Goal: Task Accomplishment & Management: Manage account settings

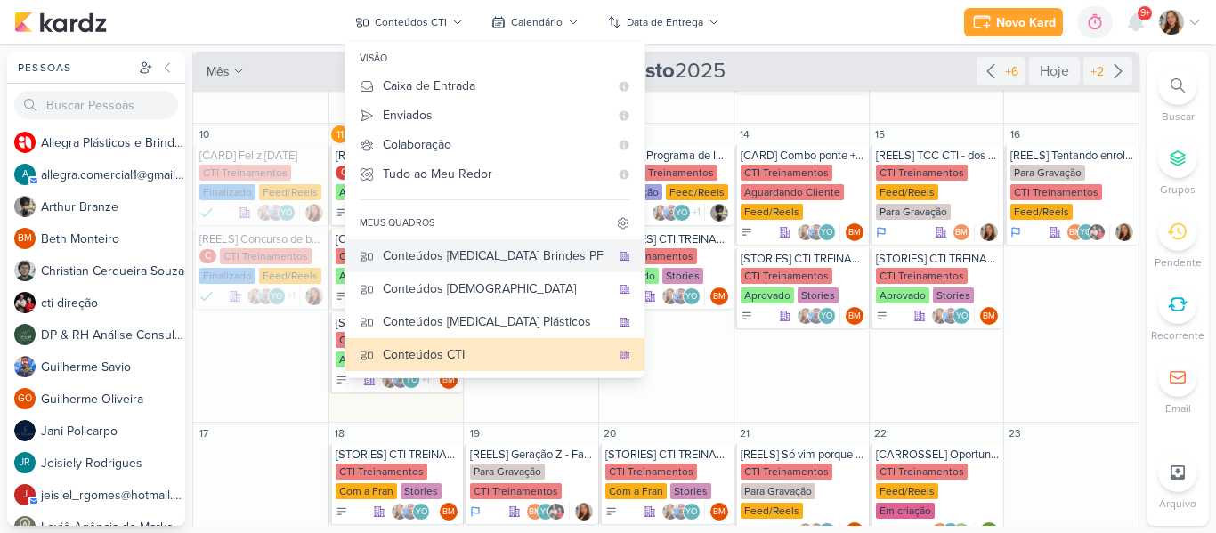
click at [515, 259] on div "Conteúdos [MEDICAL_DATA] Brindes PF" at bounding box center [497, 256] width 228 height 19
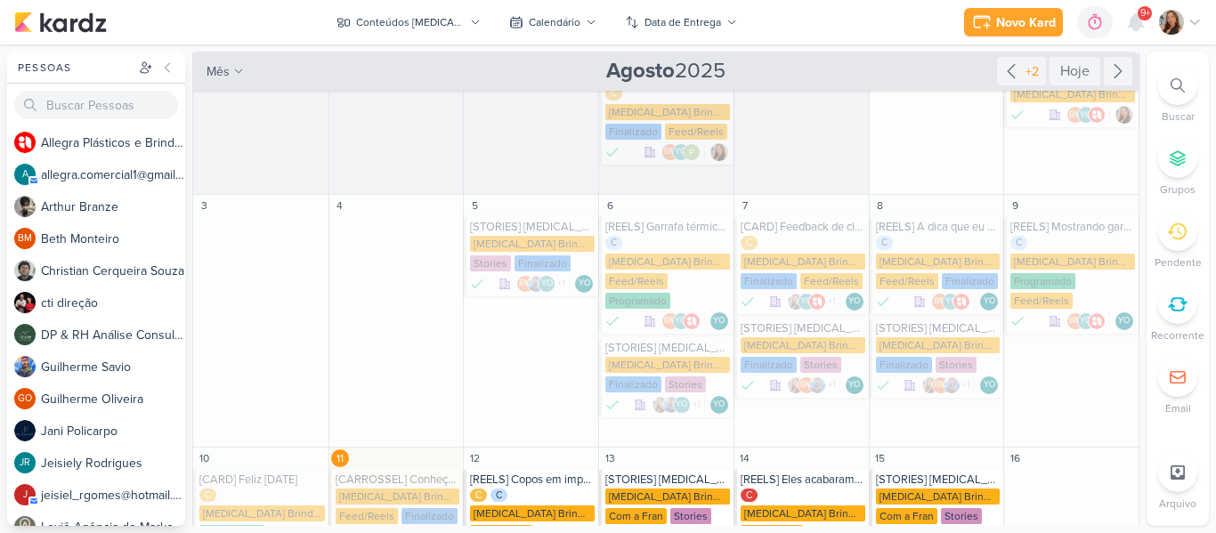
scroll to position [51, 0]
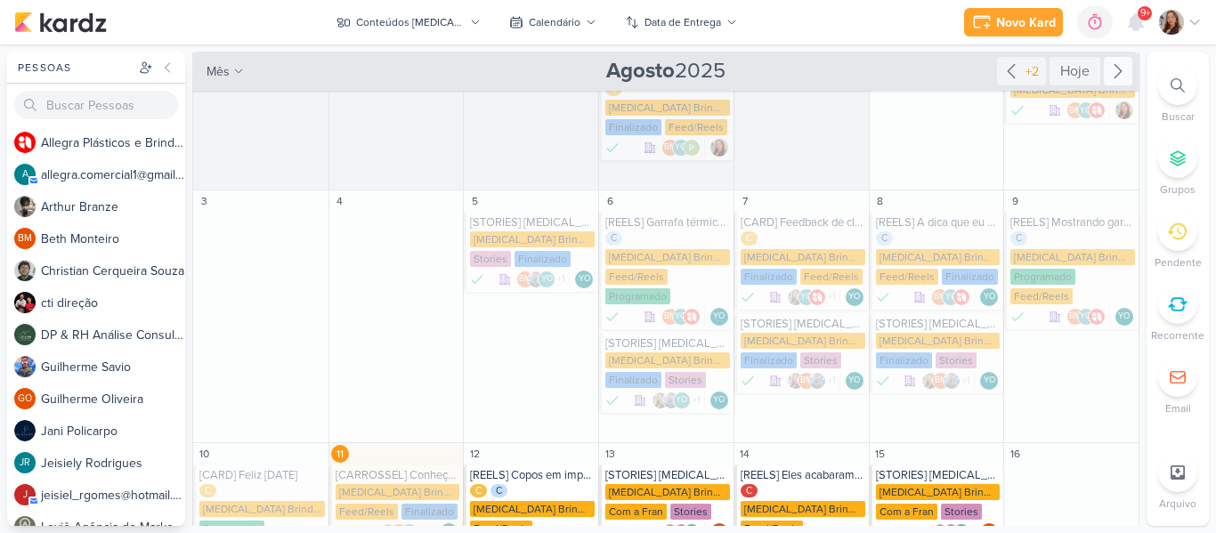
click at [1116, 71] on icon at bounding box center [1117, 71] width 21 height 21
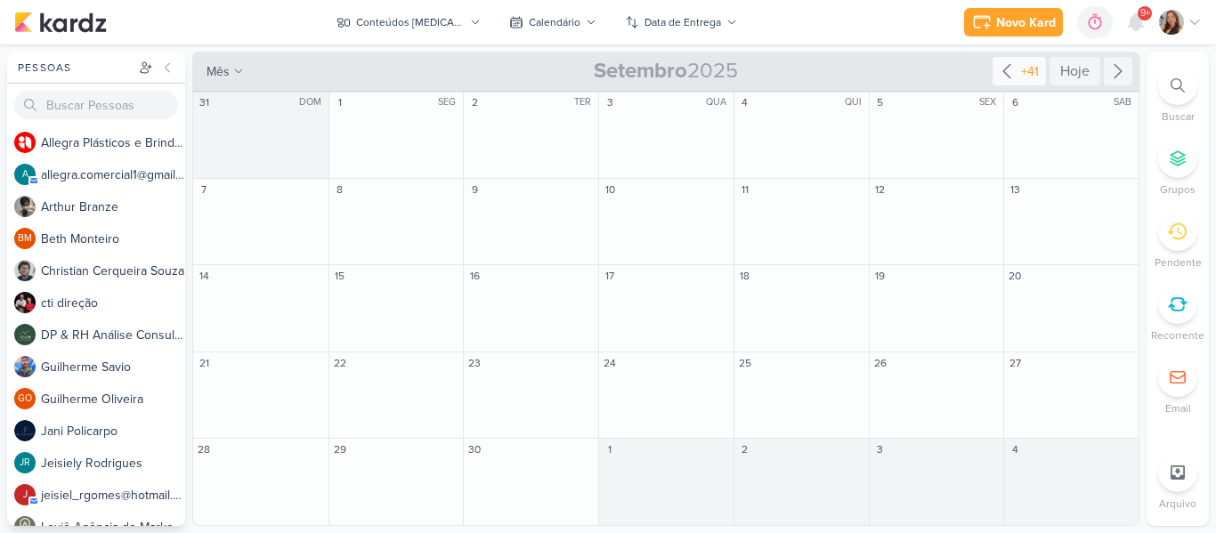
click at [1027, 67] on div "+41" at bounding box center [1029, 71] width 25 height 19
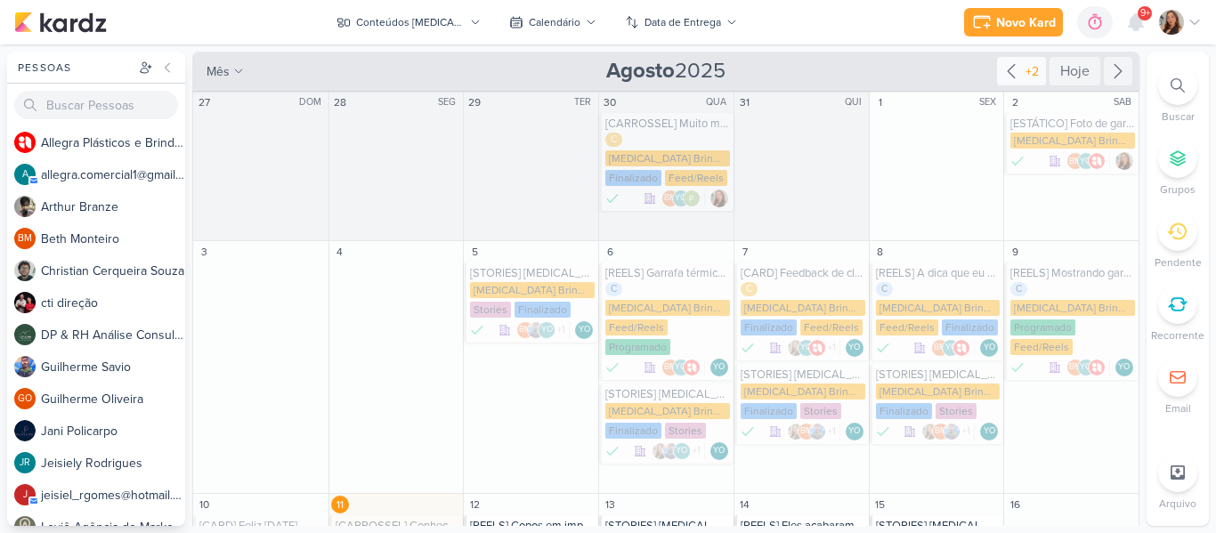
click at [1022, 77] on div "+2" at bounding box center [1032, 71] width 20 height 19
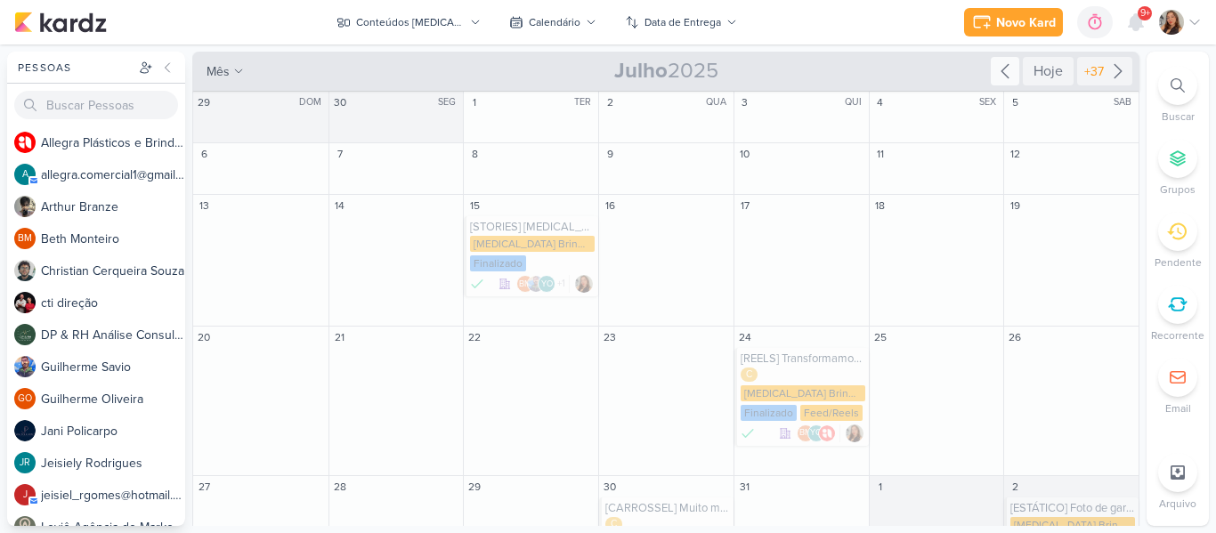
scroll to position [64, 0]
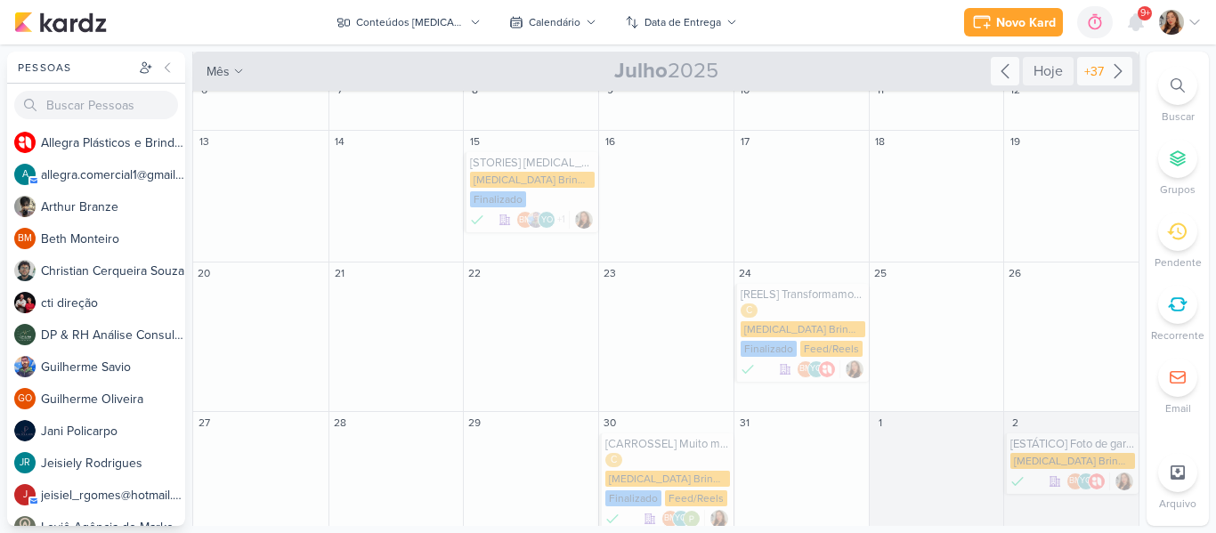
click at [1098, 75] on div "+37" at bounding box center [1094, 71] width 27 height 19
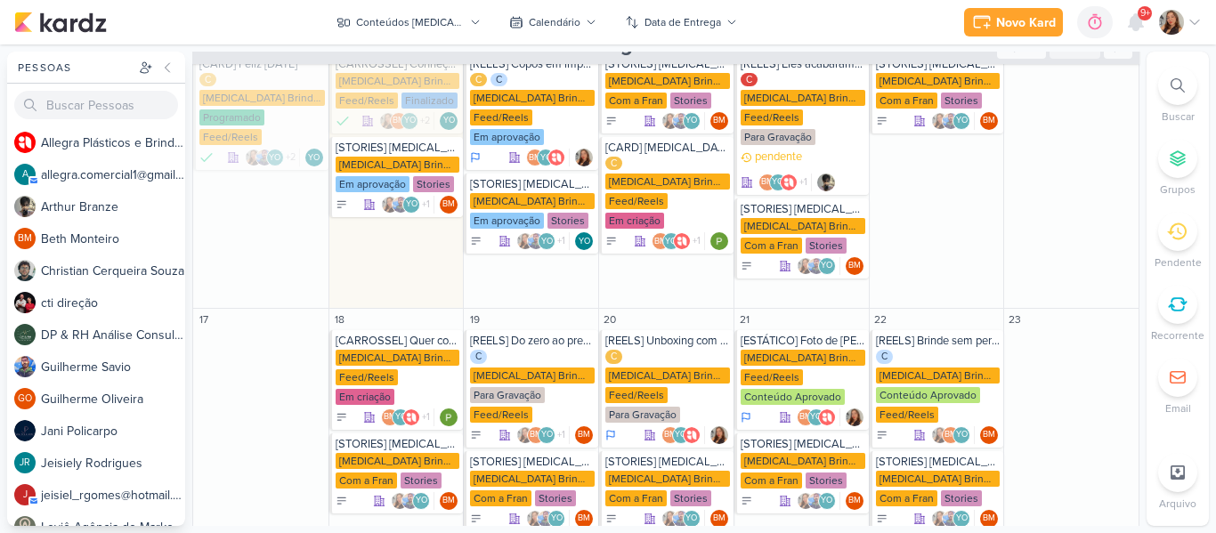
scroll to position [277, 0]
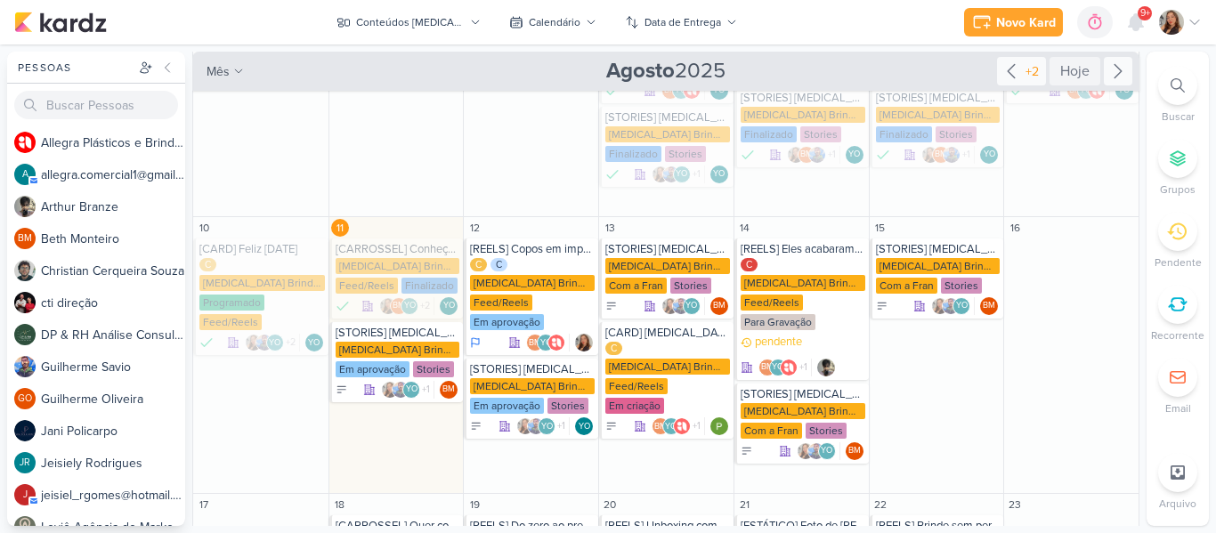
click at [1113, 77] on icon at bounding box center [1117, 71] width 21 height 21
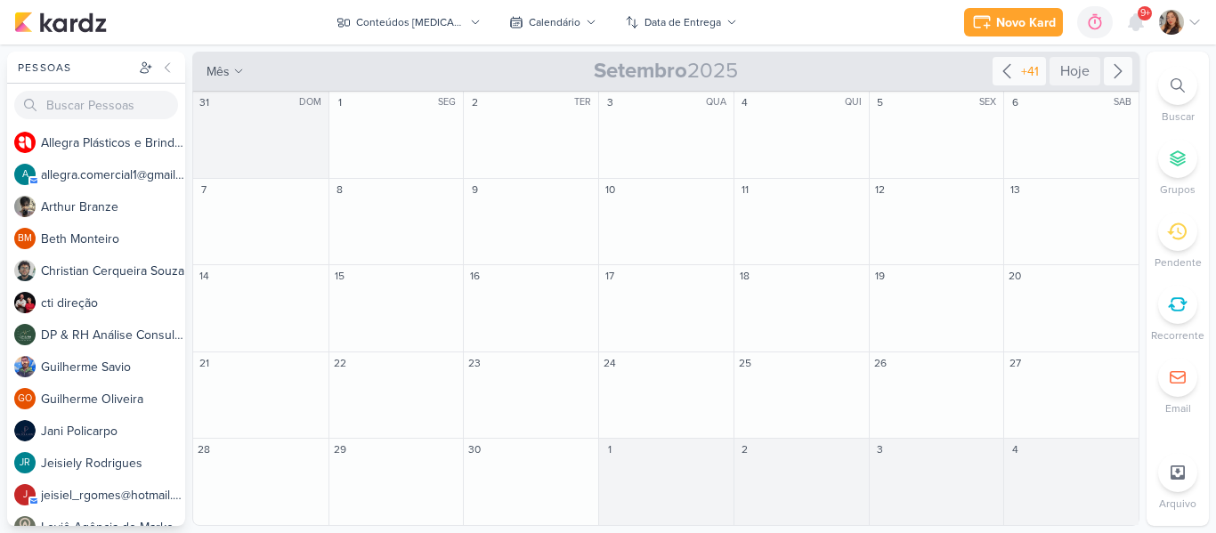
scroll to position [0, 0]
click at [1016, 73] on icon at bounding box center [1006, 71] width 21 height 21
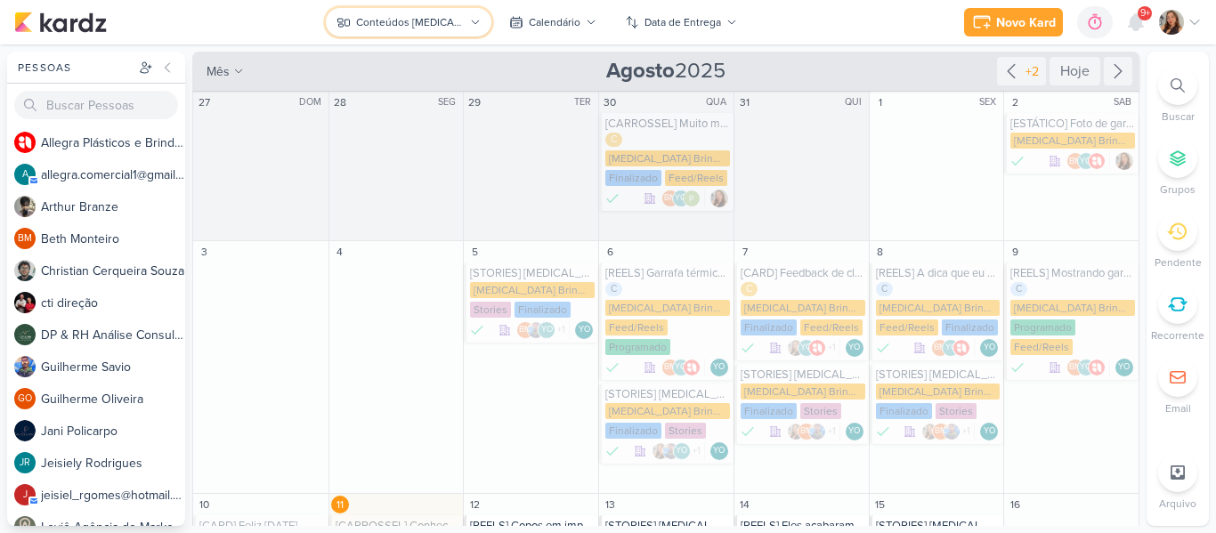
click at [393, 20] on div "Conteúdos [MEDICAL_DATA] Brindes PF" at bounding box center [410, 22] width 108 height 16
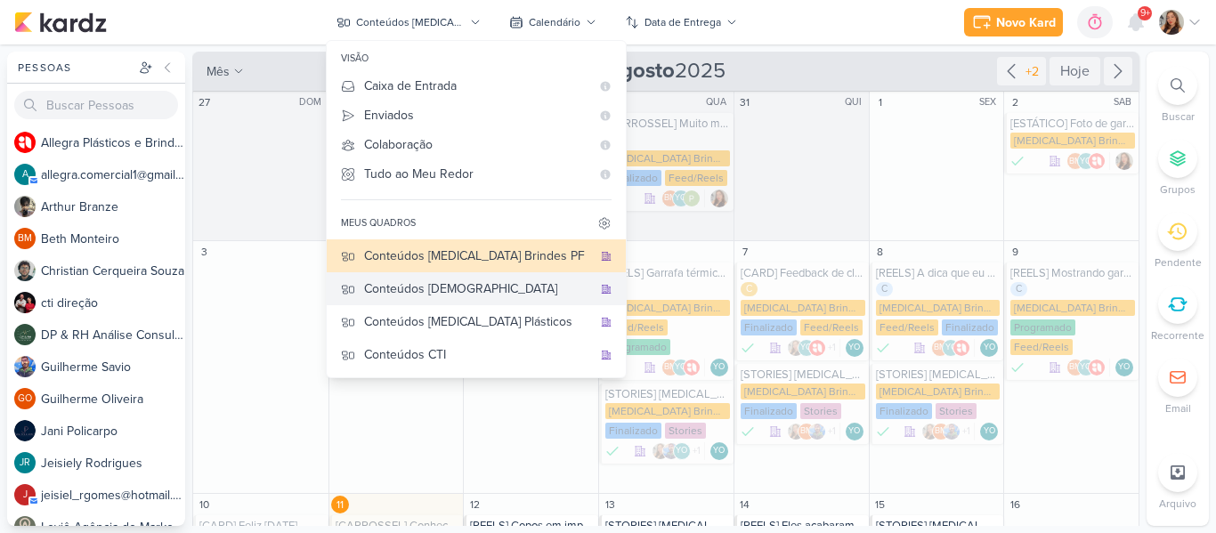
click at [466, 295] on div "Conteúdos [DEMOGRAPHIC_DATA]" at bounding box center [478, 289] width 228 height 19
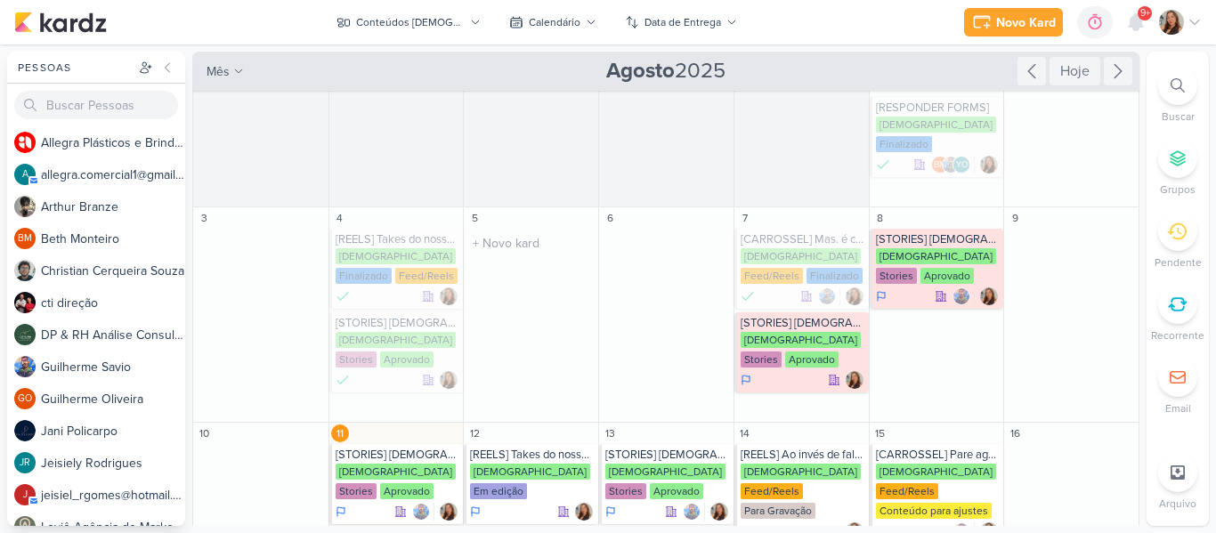
scroll to position [58, 0]
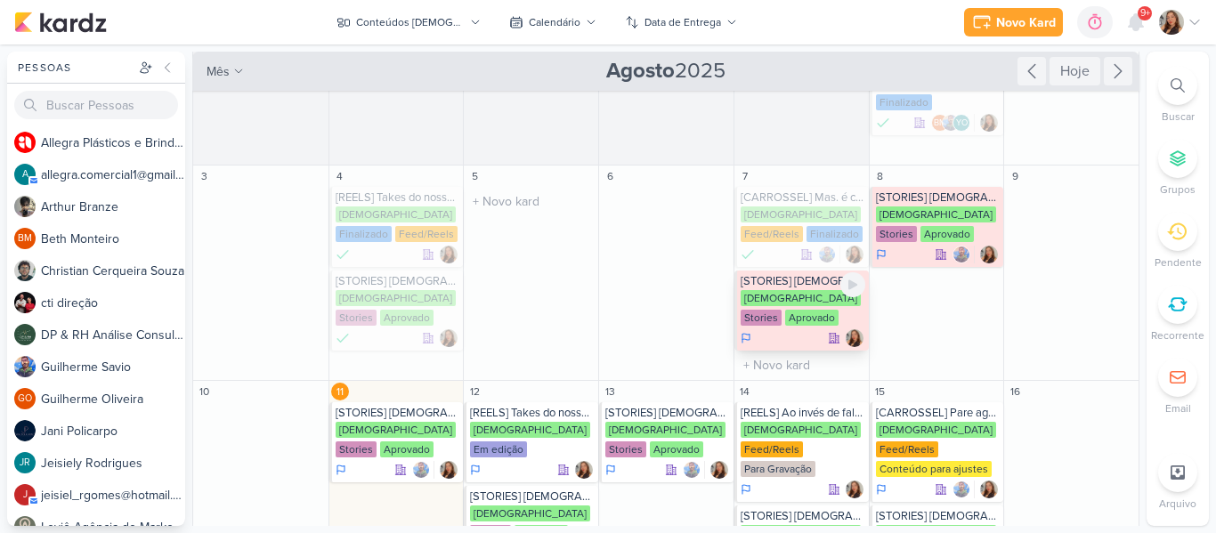
click at [812, 274] on div "[STORIES] [DEMOGRAPHIC_DATA]" at bounding box center [803, 281] width 125 height 14
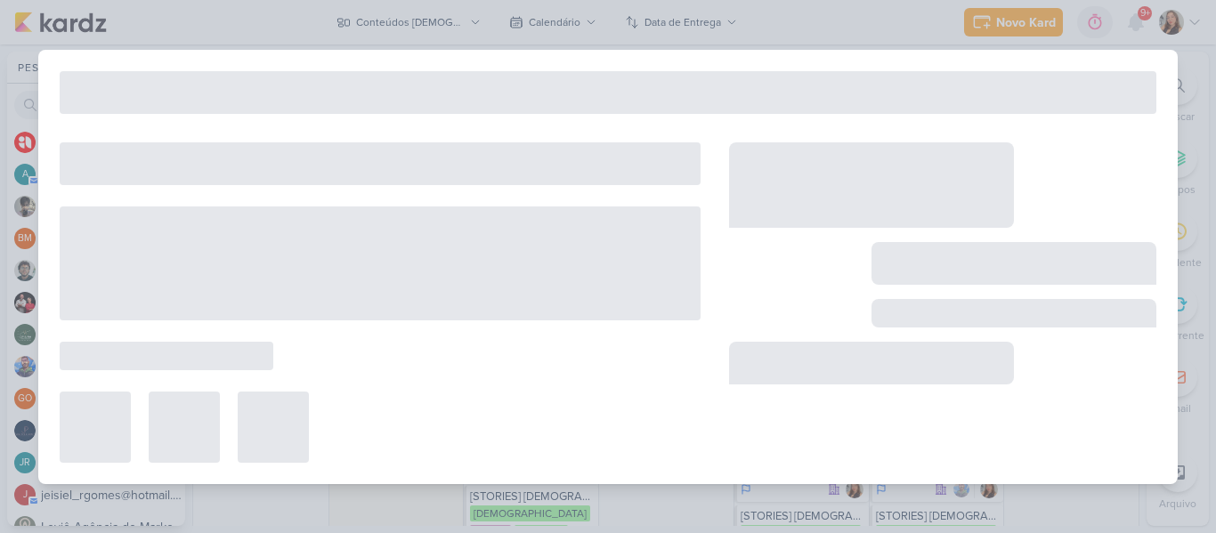
type input "[STORIES] [DEMOGRAPHIC_DATA]"
type input "[DATE] 23:59"
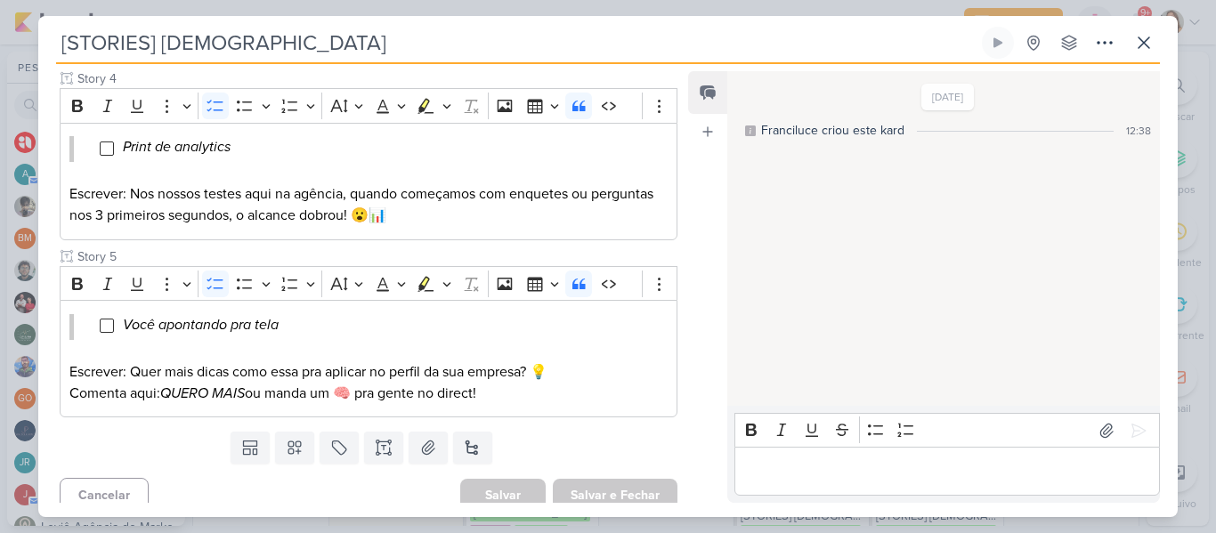
scroll to position [845, 0]
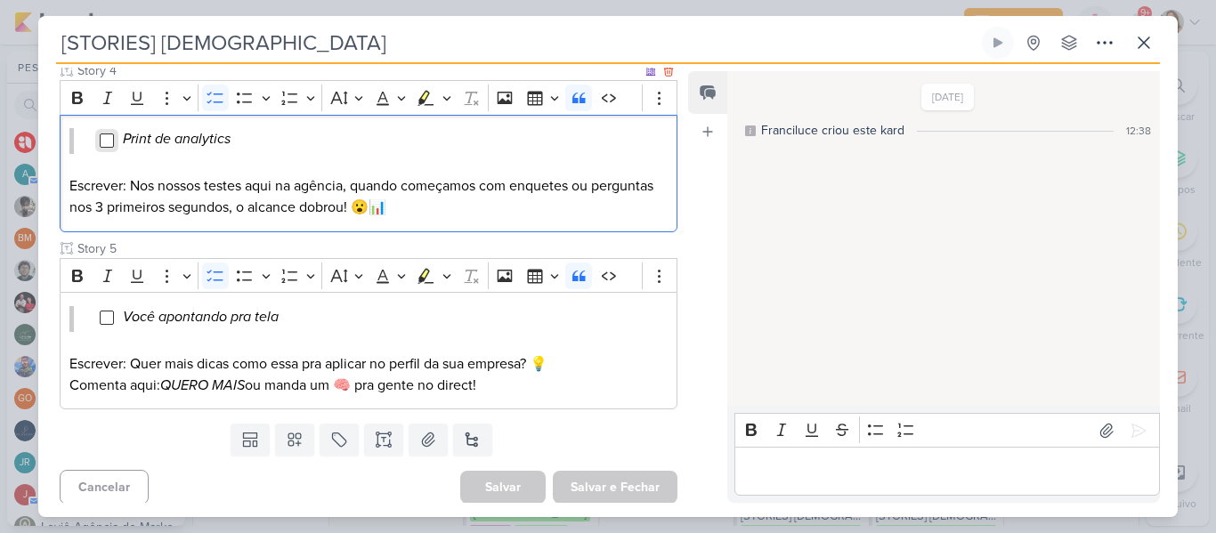
click at [109, 141] on input "Editor editing area: main" at bounding box center [107, 141] width 14 height 14
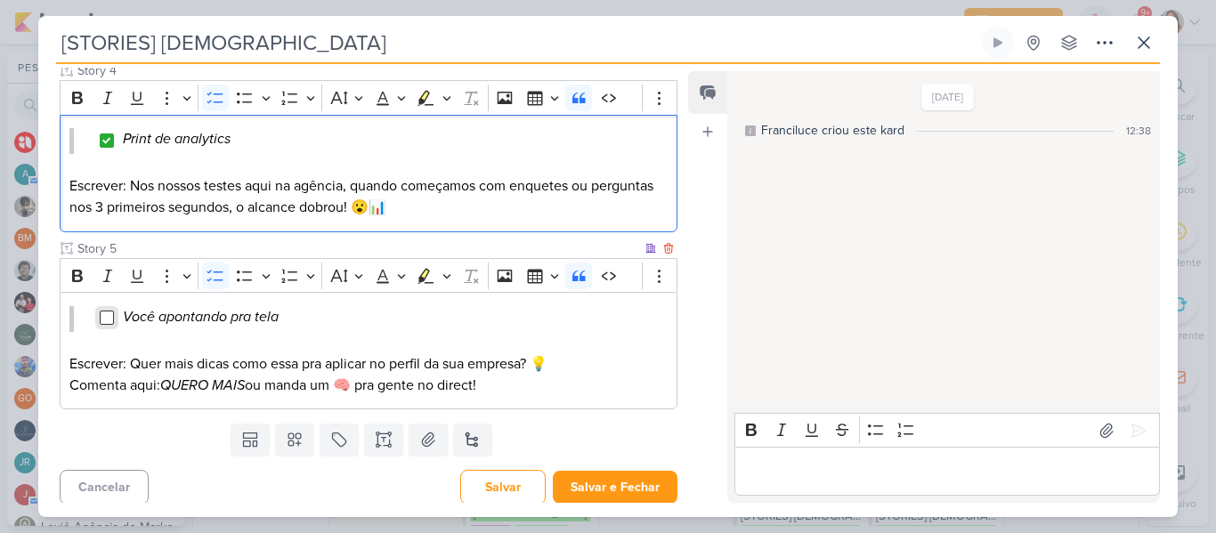
click at [108, 317] on input "Editor editing area: main" at bounding box center [107, 318] width 14 height 14
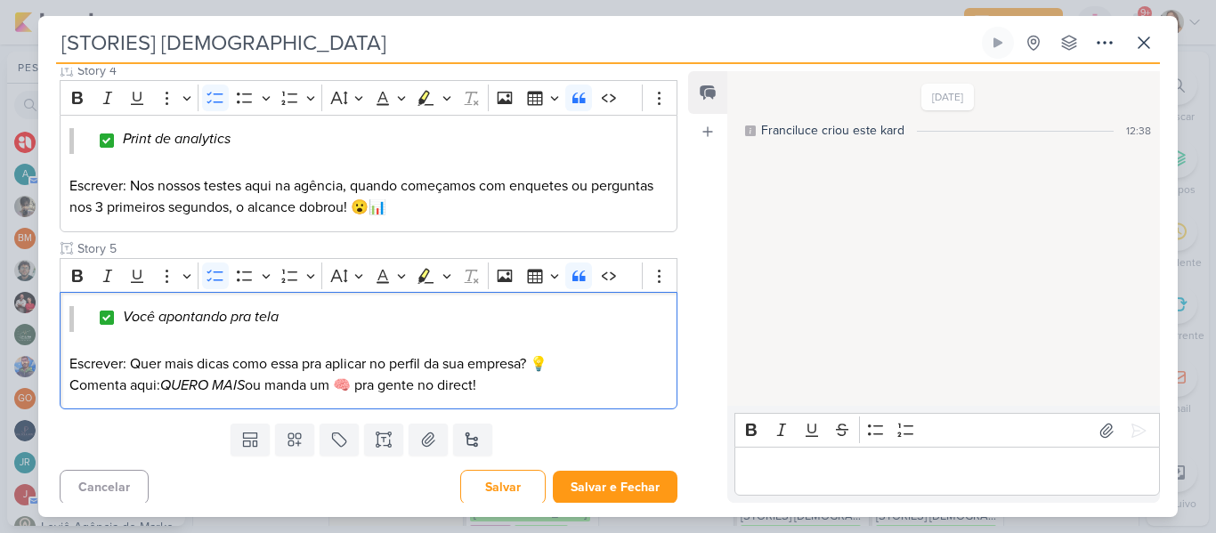
scroll to position [0, 0]
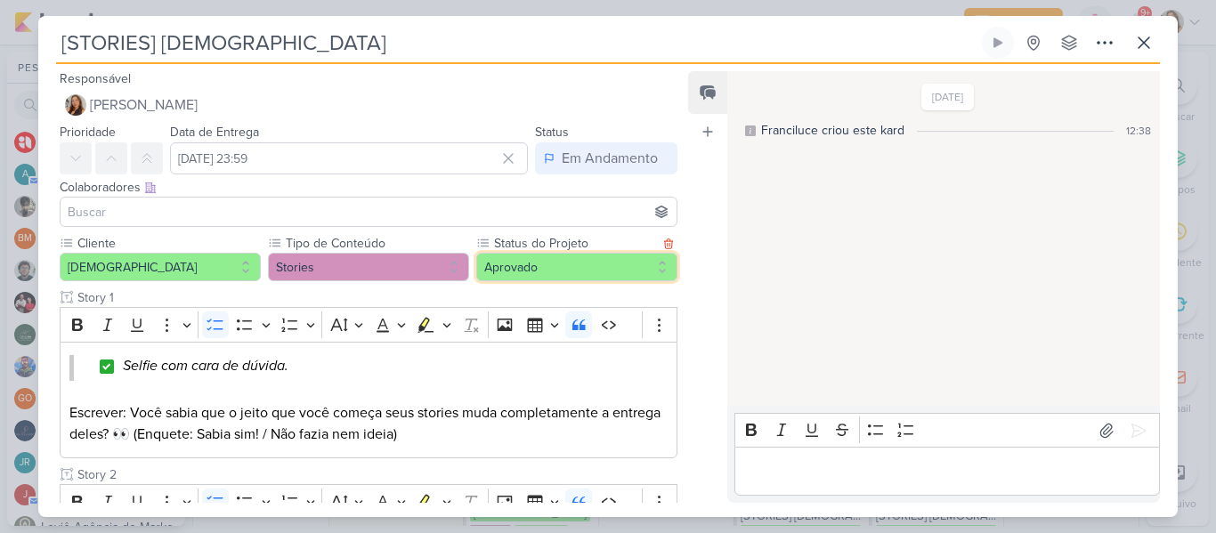
click at [531, 270] on button "Aprovado" at bounding box center [576, 267] width 201 height 28
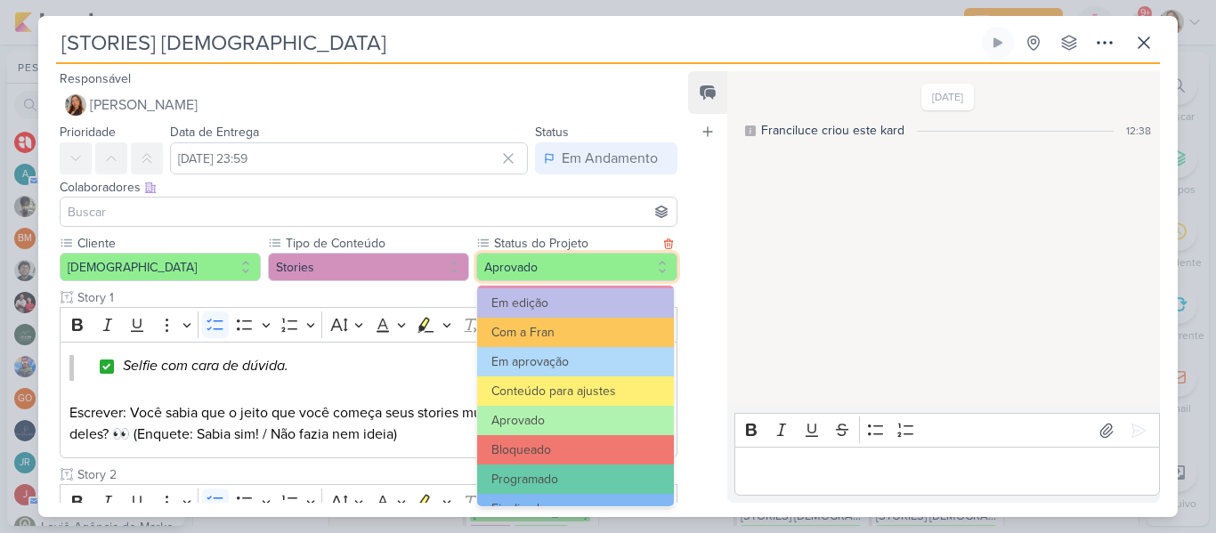
scroll to position [201, 0]
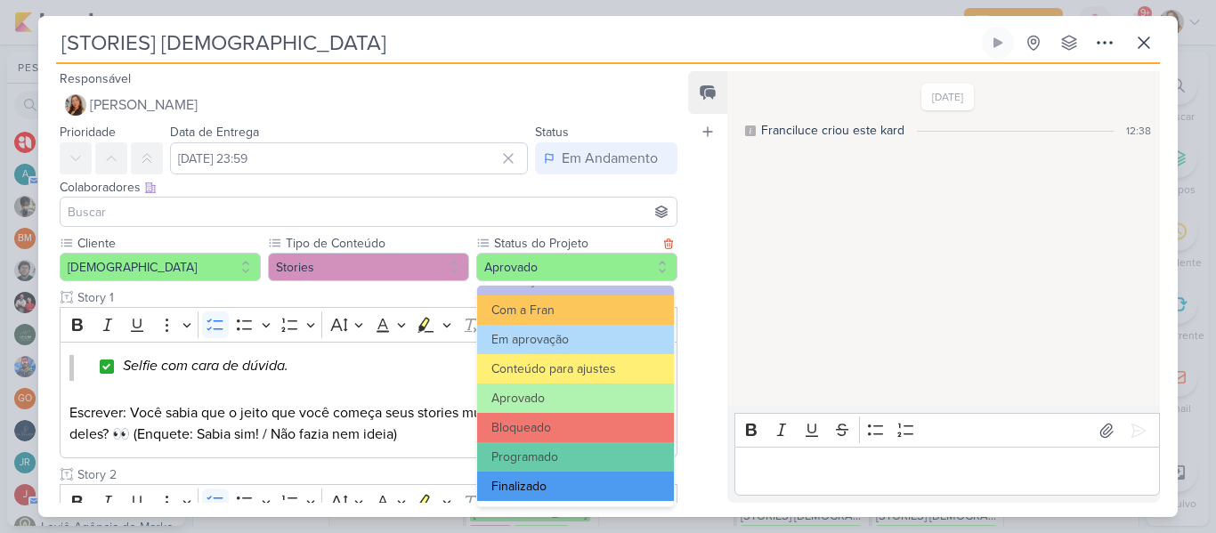
click at [617, 487] on button "Finalizado" at bounding box center [575, 486] width 197 height 29
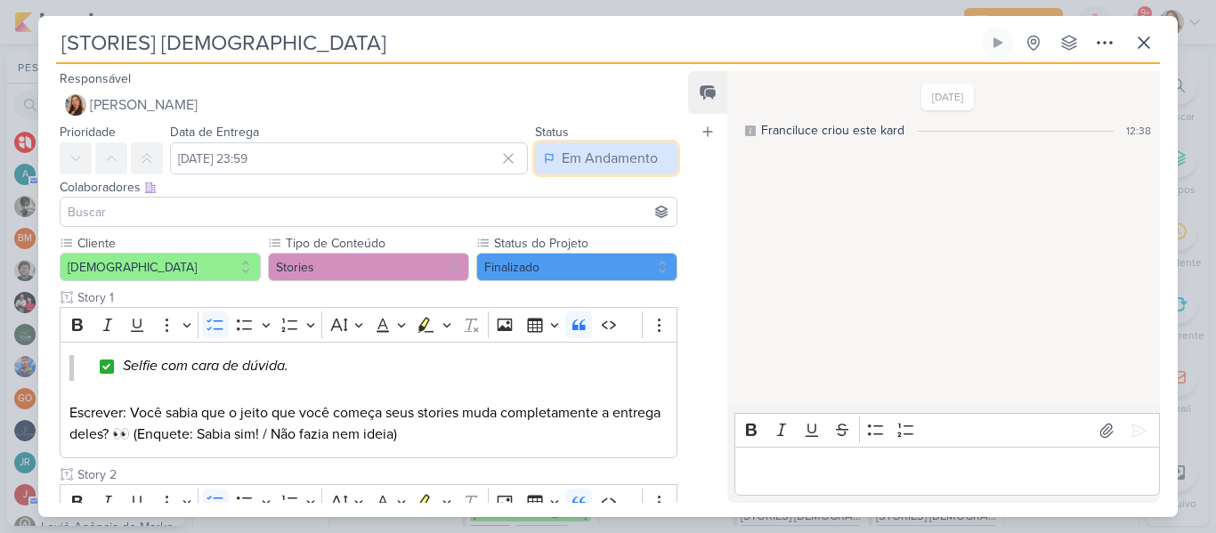
click at [574, 166] on div "Em Andamento" at bounding box center [610, 158] width 96 height 21
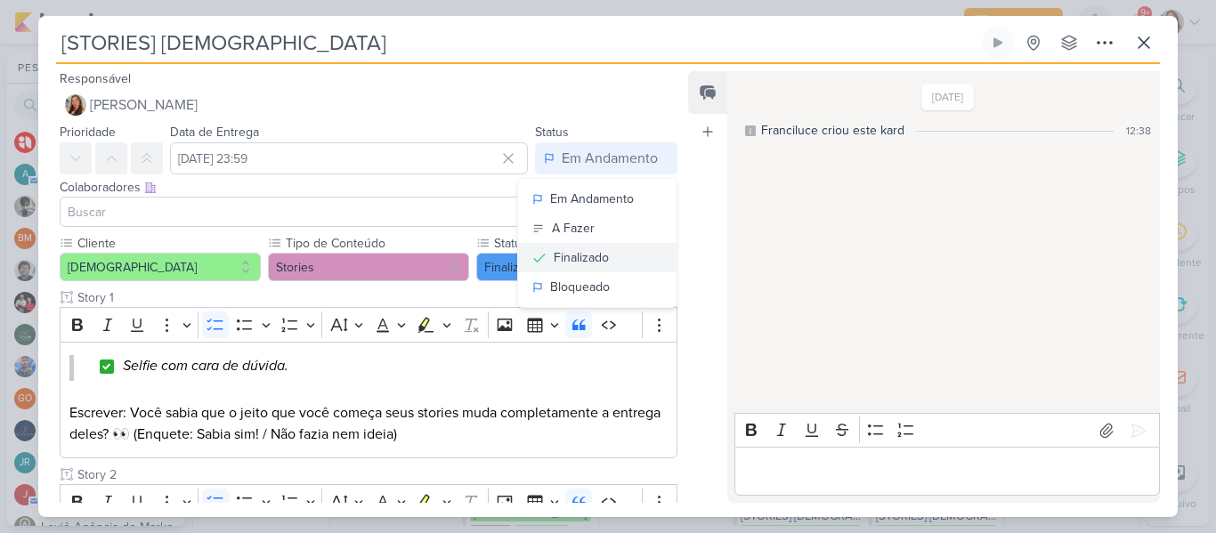
click at [563, 253] on div "Finalizado" at bounding box center [581, 257] width 55 height 19
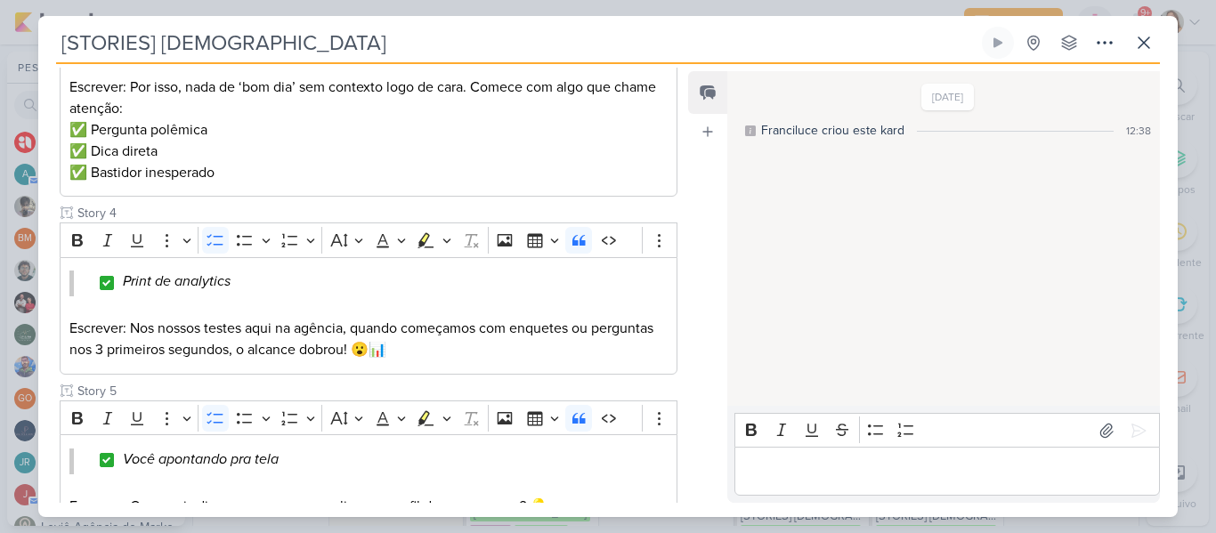
scroll to position [850, 0]
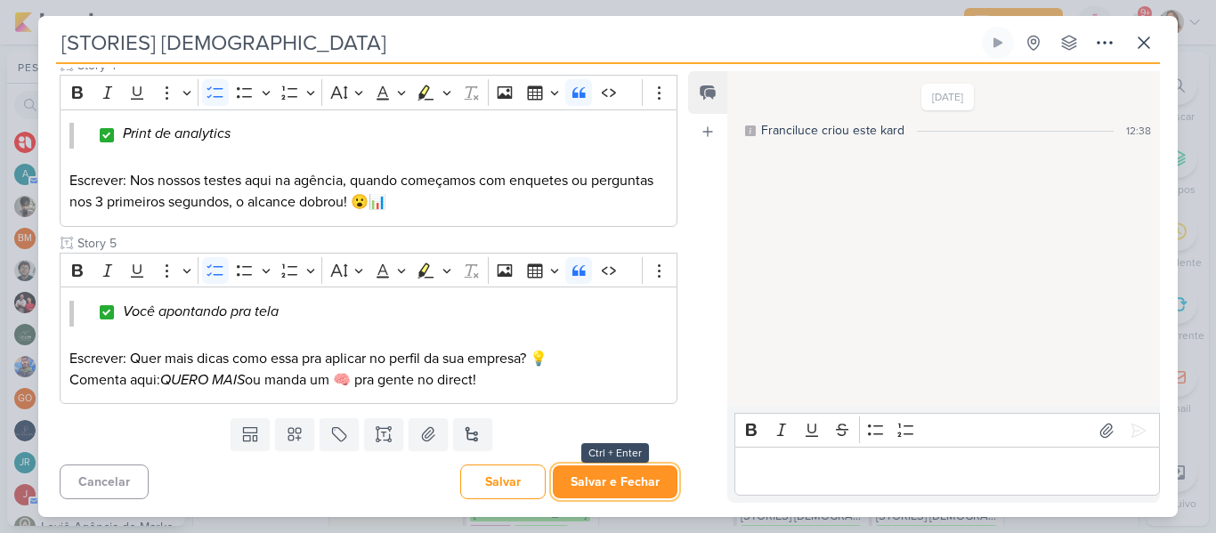
click at [652, 470] on button "Salvar e Fechar" at bounding box center [615, 482] width 125 height 33
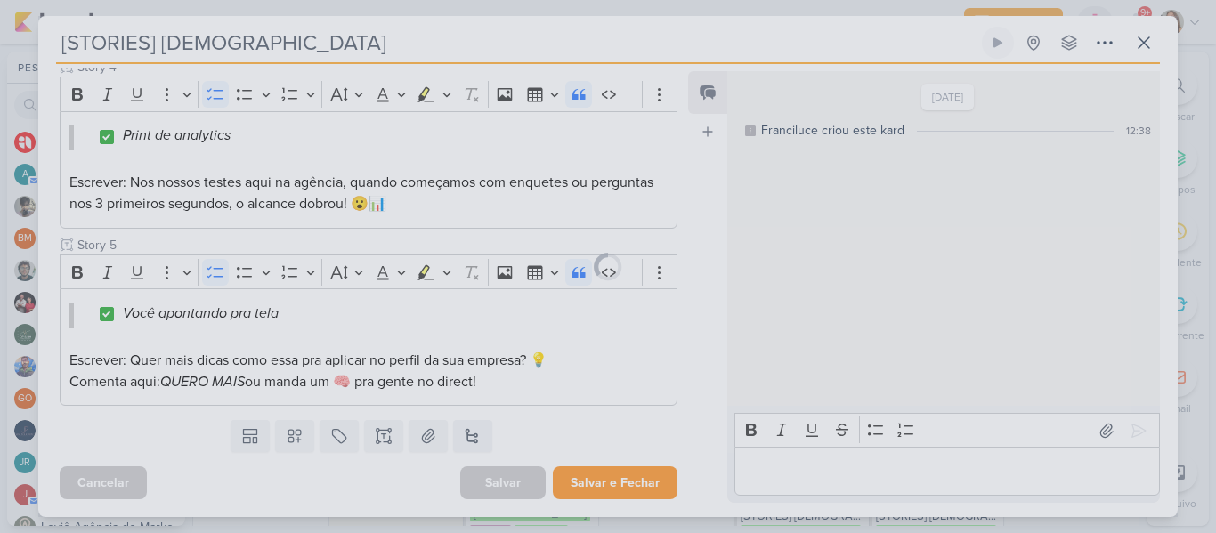
scroll to position [848, 0]
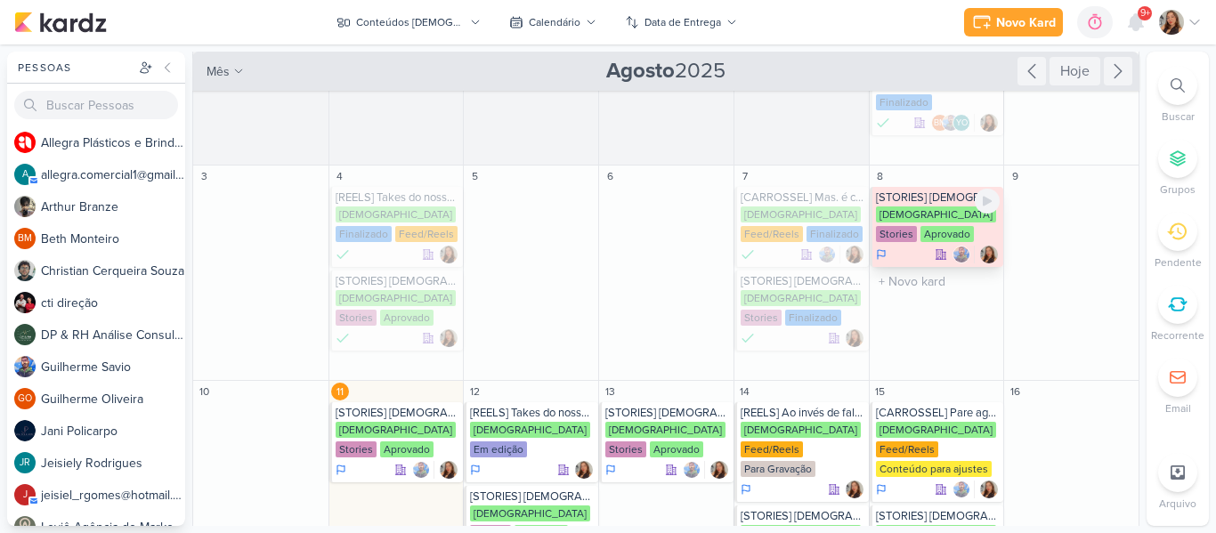
click at [927, 215] on div "[DEMOGRAPHIC_DATA] Stories Aprovado" at bounding box center [938, 225] width 125 height 37
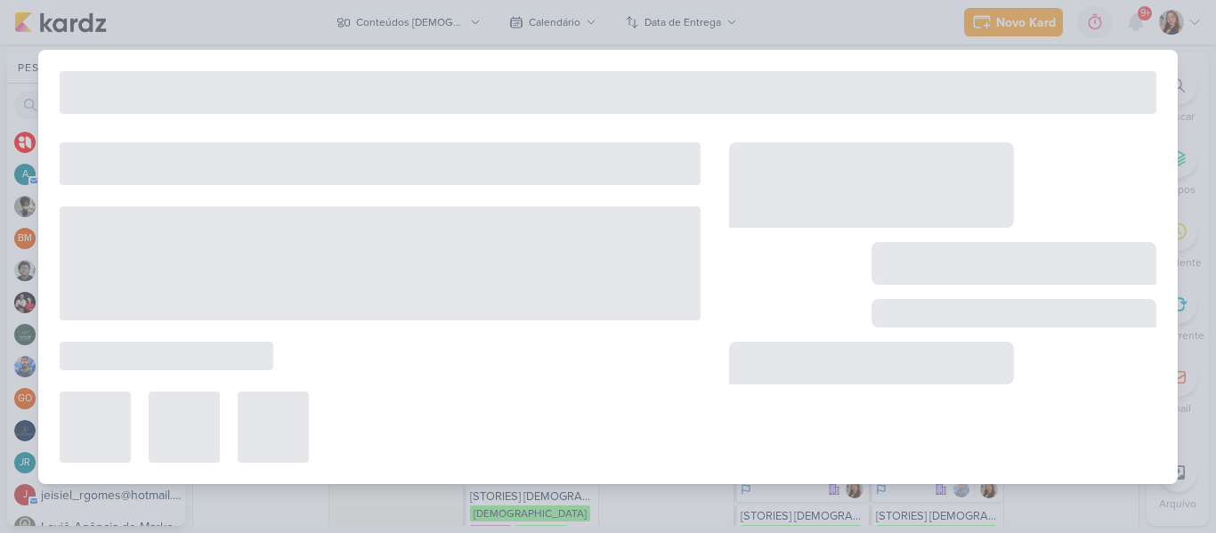
type input "[DATE] 23:59"
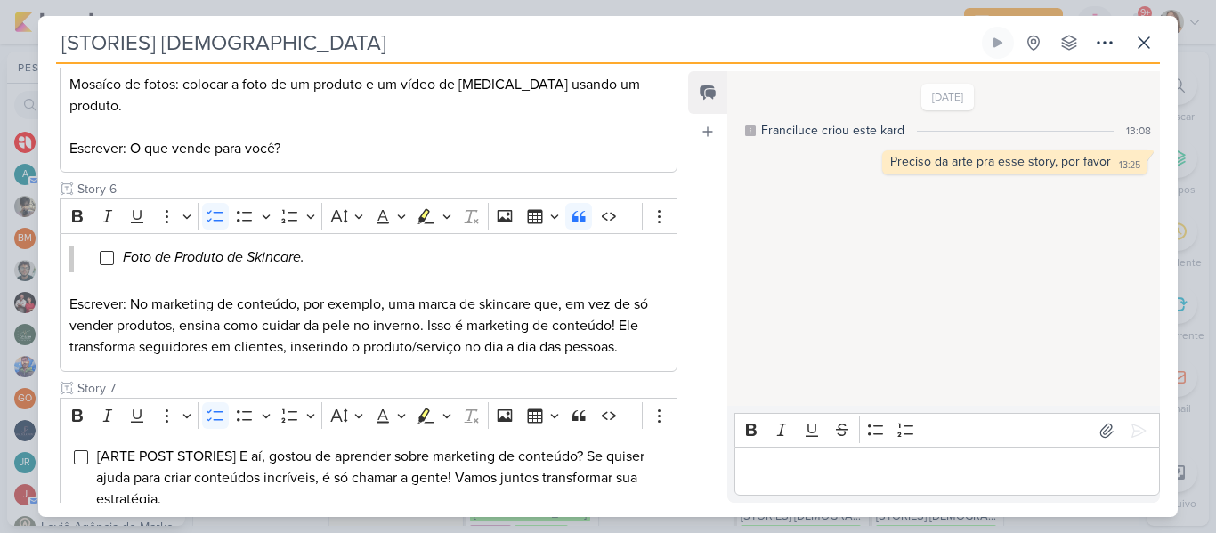
scroll to position [774, 0]
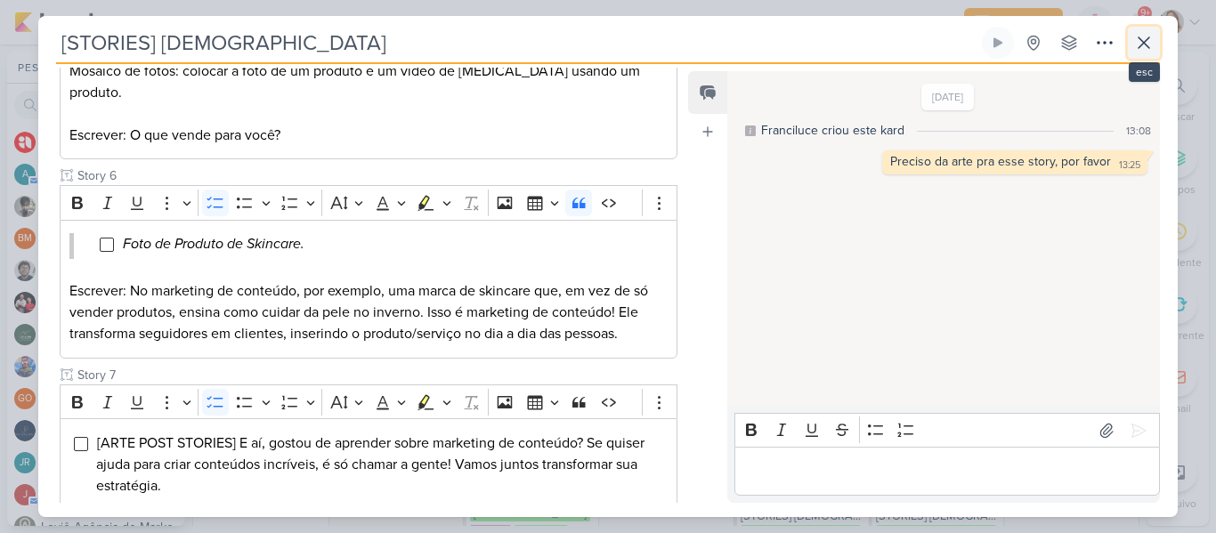
click at [1145, 51] on icon at bounding box center [1143, 42] width 21 height 21
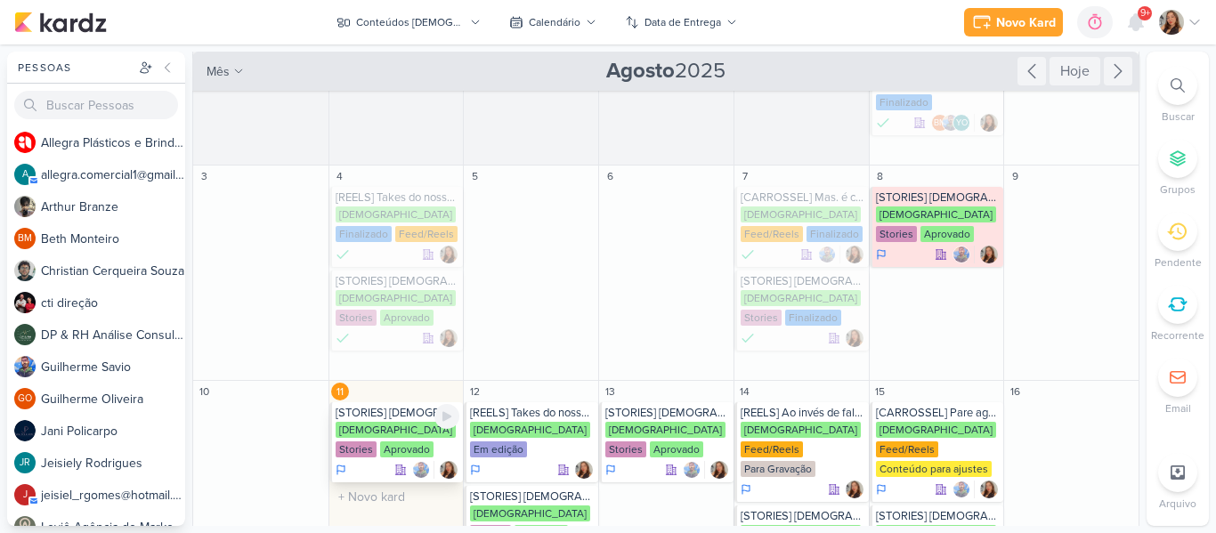
click at [421, 422] on div "[DEMOGRAPHIC_DATA] Stories Aprovado" at bounding box center [398, 440] width 125 height 37
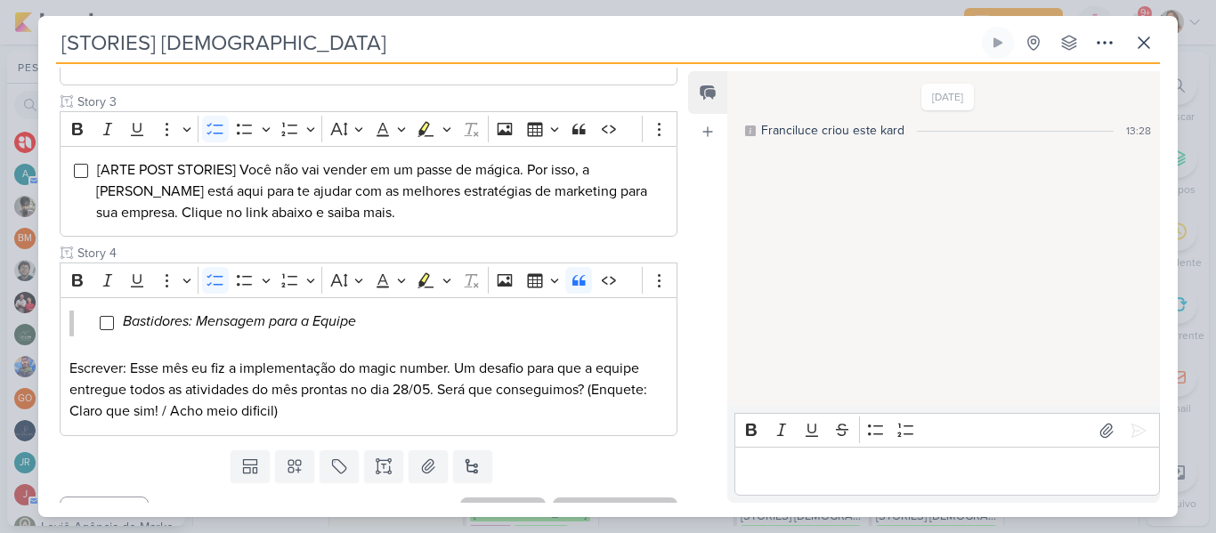
scroll to position [511, 0]
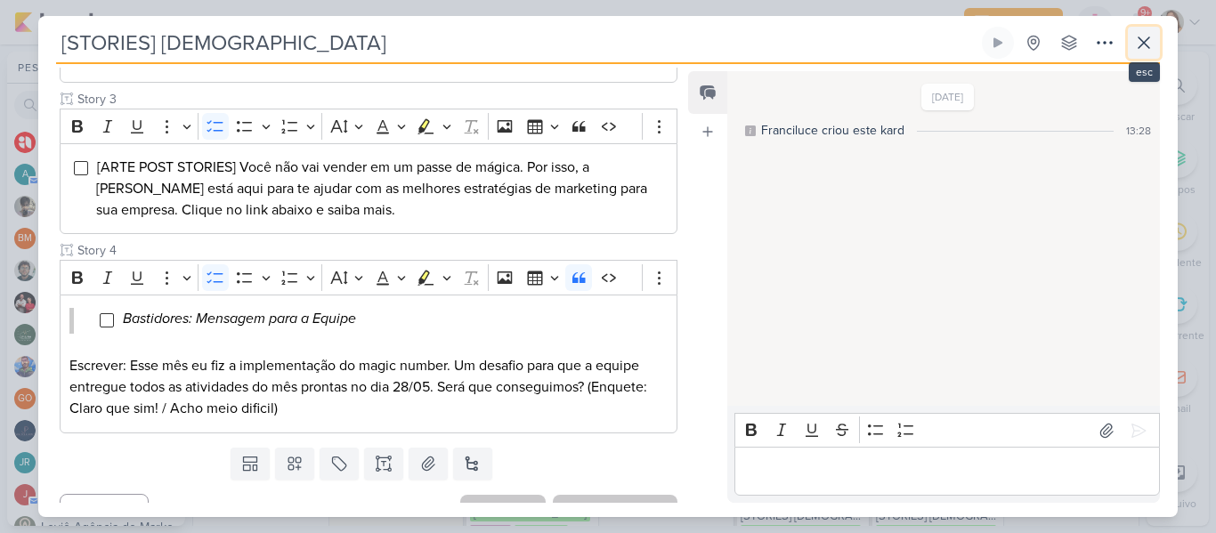
click at [1135, 54] on button at bounding box center [1144, 43] width 32 height 32
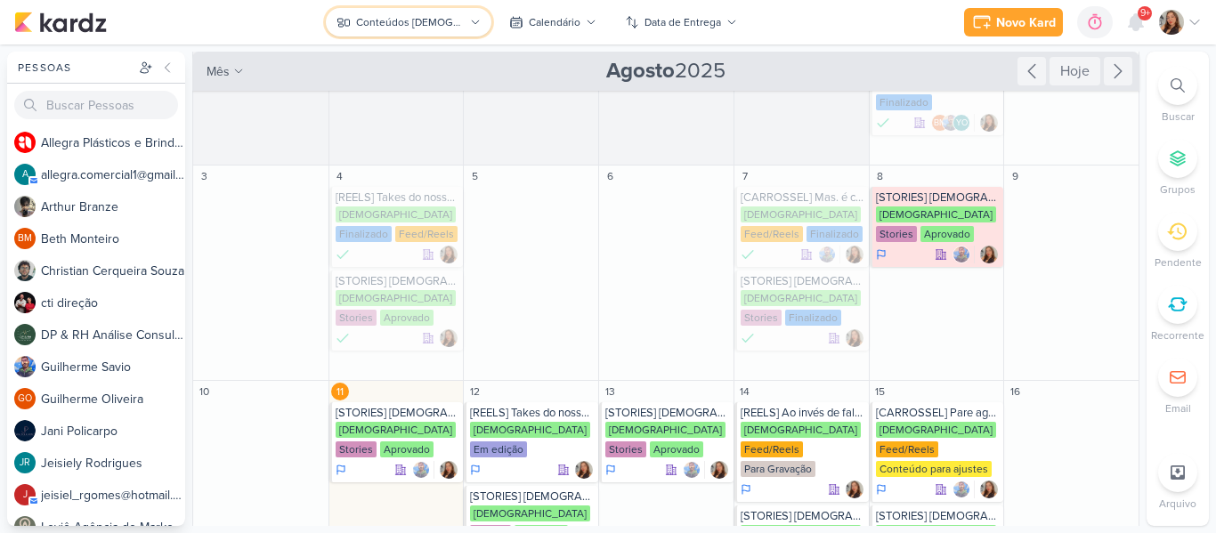
click at [447, 21] on div "Conteúdos [DEMOGRAPHIC_DATA]" at bounding box center [410, 22] width 108 height 16
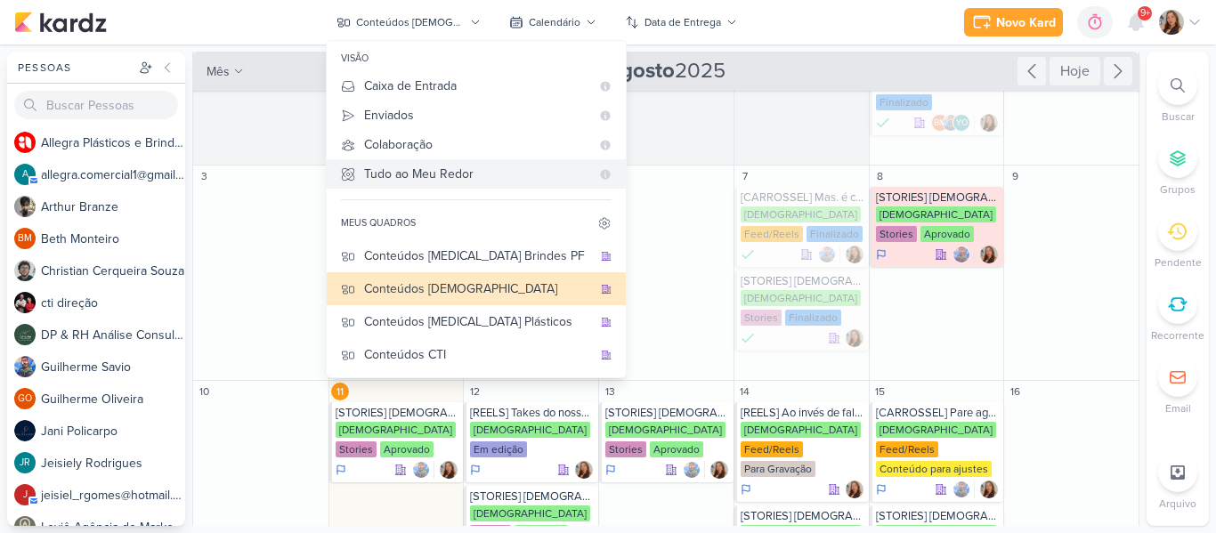
click at [508, 177] on div "Tudo ao Meu Redor" at bounding box center [477, 174] width 226 height 19
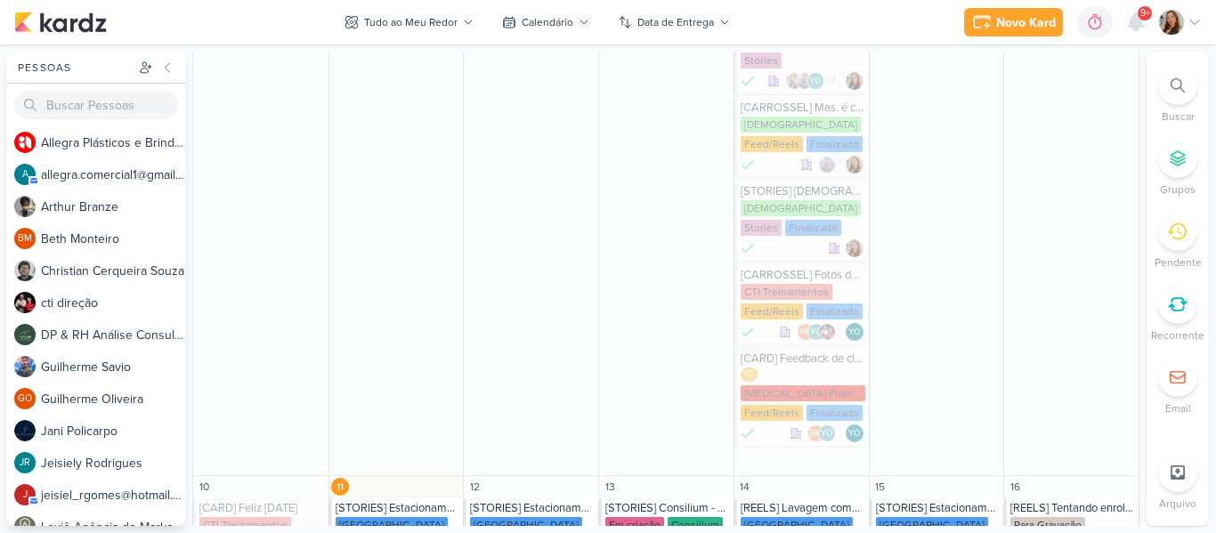
scroll to position [1834, 0]
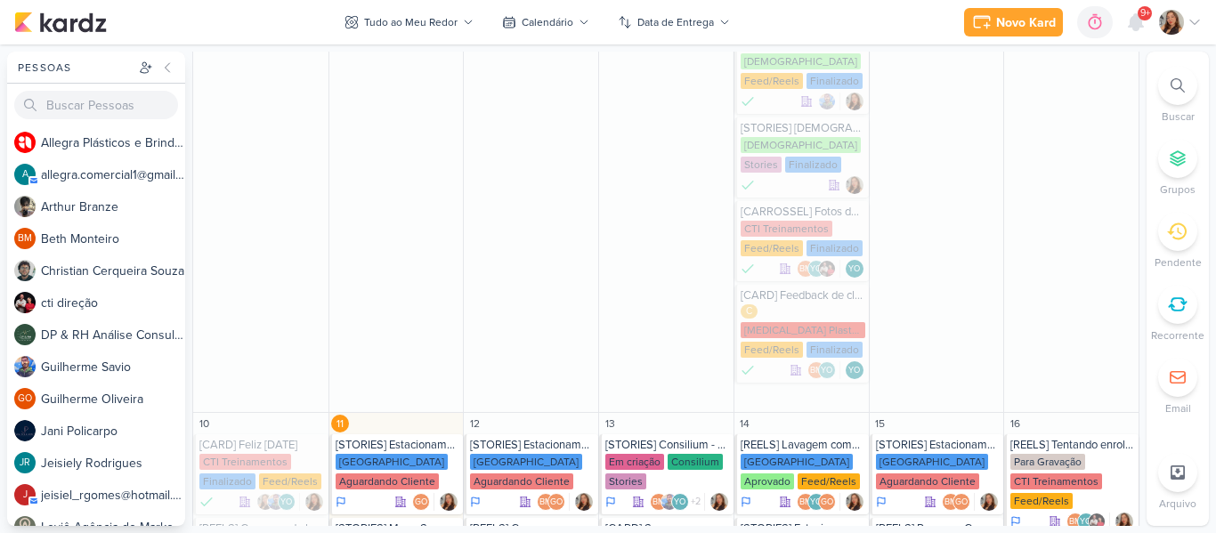
drag, startPoint x: 1141, startPoint y: 201, endPoint x: 1143, endPoint y: 213, distance: 11.7
click at [1143, 213] on div "Pessoas [GEOGRAPHIC_DATA] A l l e g r a P l á s t i c o s e B r i n d e s P e r…" at bounding box center [608, 289] width 1216 height 474
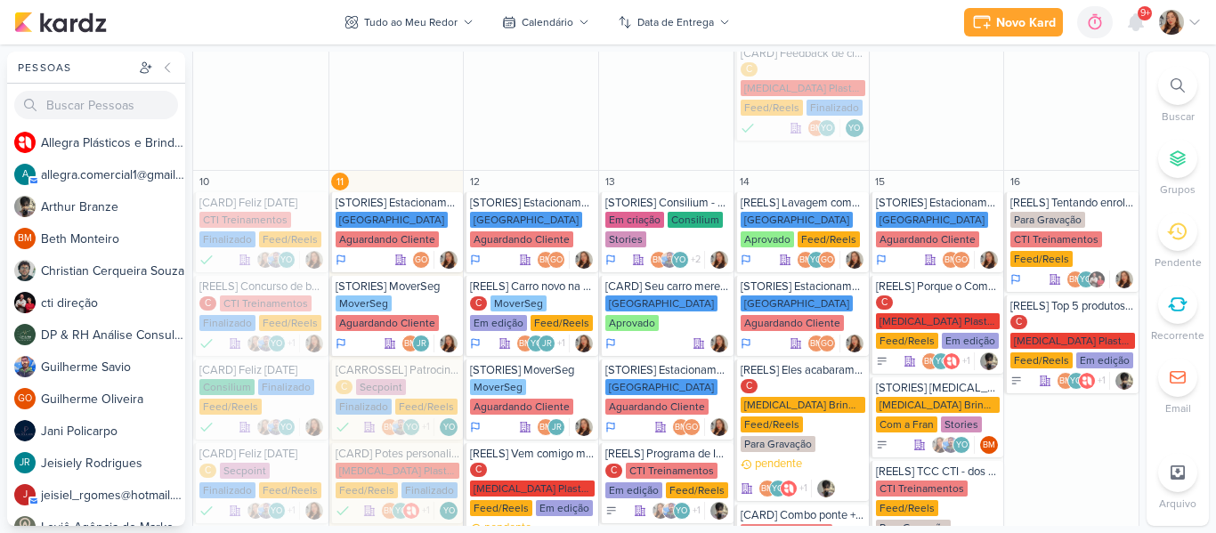
scroll to position [2165, 0]
